Goal: Task Accomplishment & Management: Manage account settings

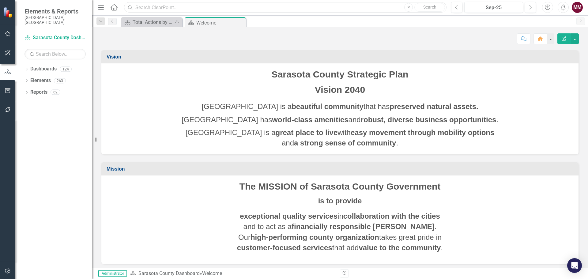
click at [151, 6] on input "text" at bounding box center [285, 7] width 322 height 11
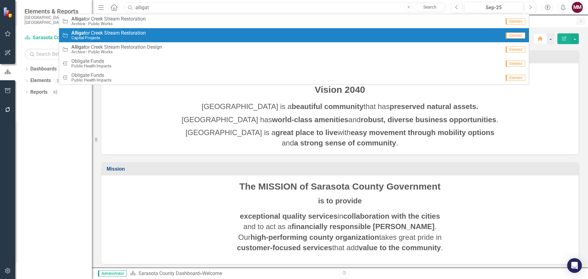
type input "alligat"
click at [130, 33] on span "Alligat or Creek Stream Restoration" at bounding box center [108, 33] width 74 height 6
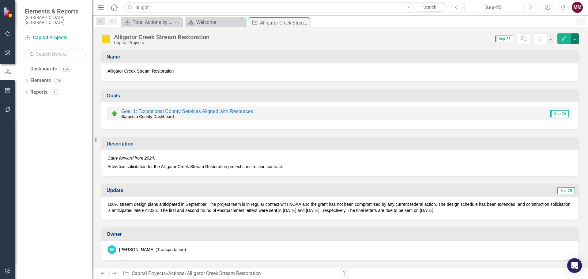
click at [574, 41] on button "button" at bounding box center [575, 38] width 8 height 11
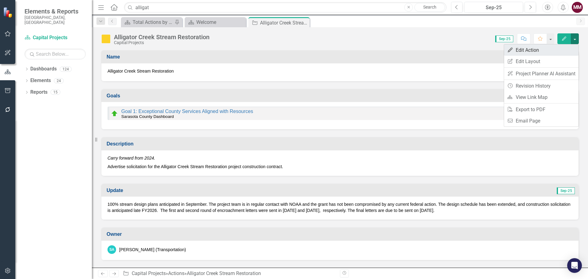
click at [554, 51] on link "Edit Edit Action" at bounding box center [541, 49] width 74 height 11
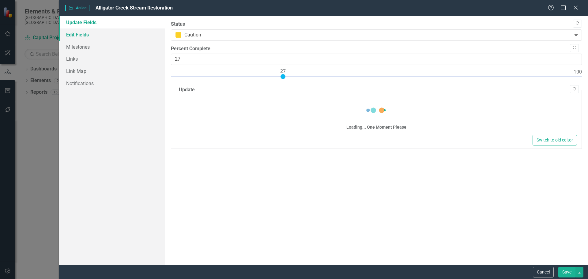
click at [76, 36] on link "Edit Fields" at bounding box center [112, 34] width 106 height 12
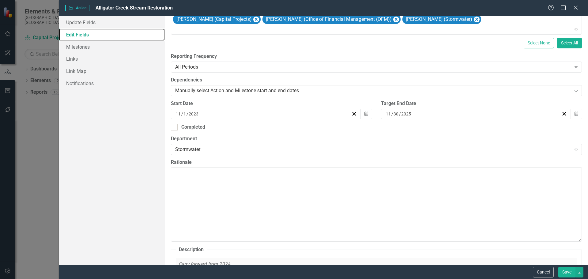
scroll to position [122, 0]
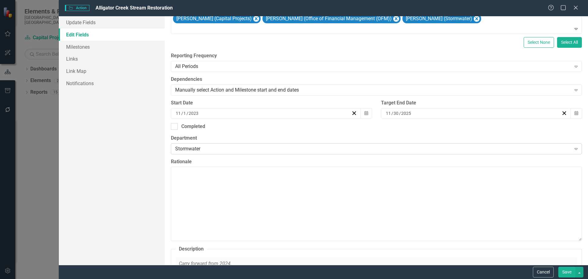
click at [215, 148] on div "Stormwater" at bounding box center [373, 148] width 396 height 7
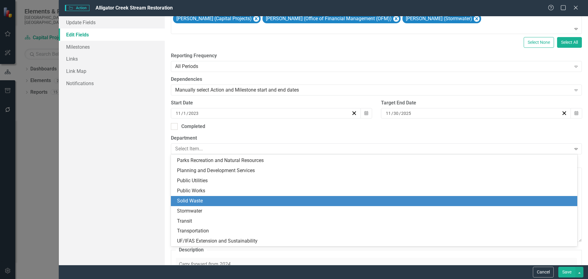
scroll to position [0, 0]
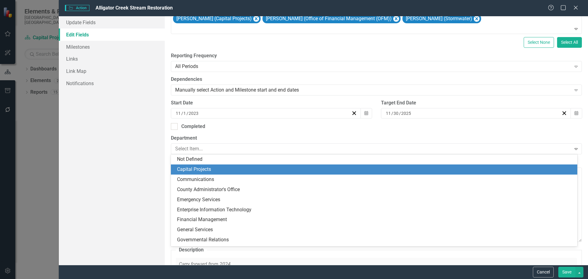
click at [215, 169] on div "Capital Projects" at bounding box center [375, 169] width 396 height 7
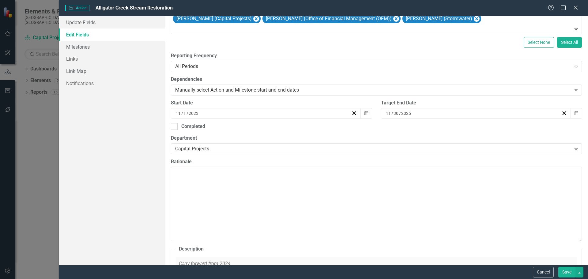
click at [563, 271] on button "Save" at bounding box center [566, 272] width 17 height 11
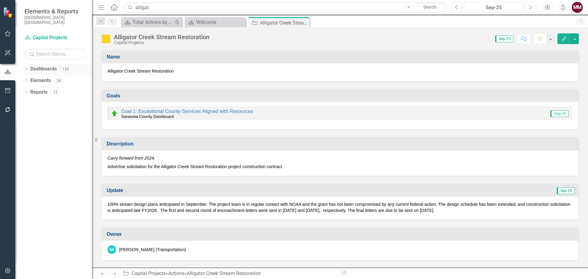
click at [26, 68] on icon "Dropdown" at bounding box center [26, 69] width 4 height 3
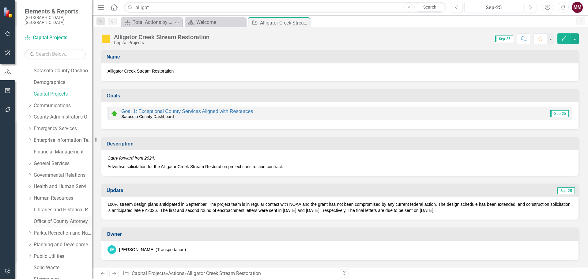
scroll to position [61, 0]
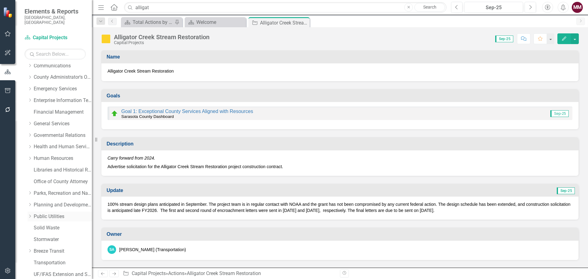
click at [38, 213] on link "Public Utilities" at bounding box center [63, 216] width 58 height 7
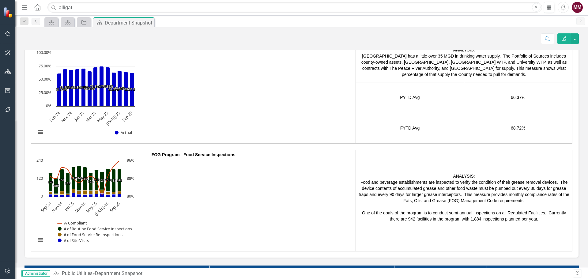
scroll to position [718, 0]
